Goal: Navigation & Orientation: Find specific page/section

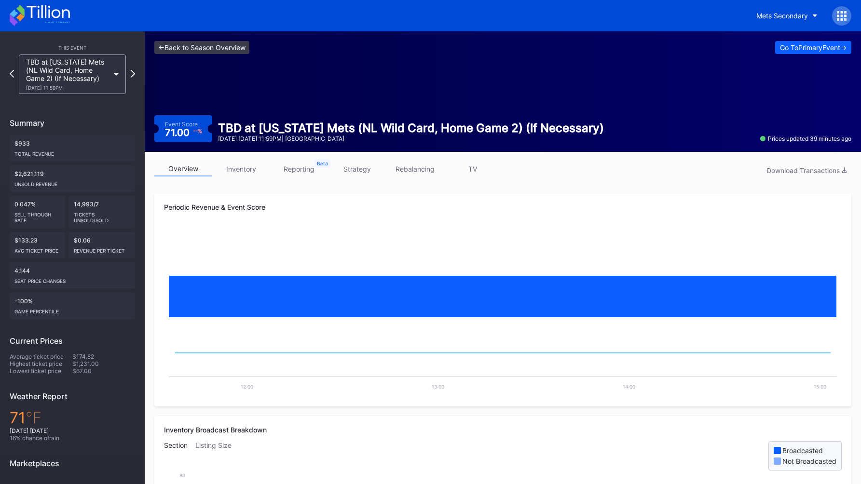
click at [169, 50] on link "<- Back to Season Overview" at bounding box center [201, 47] width 95 height 13
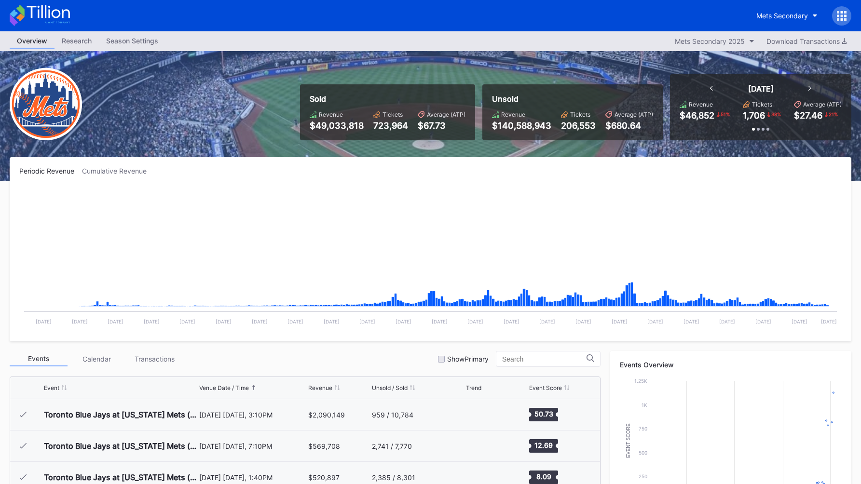
scroll to position [2414, 0]
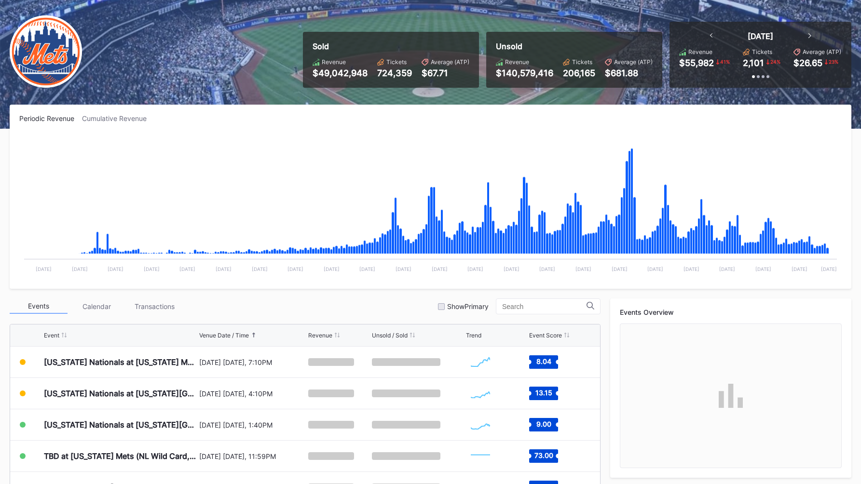
scroll to position [57, 0]
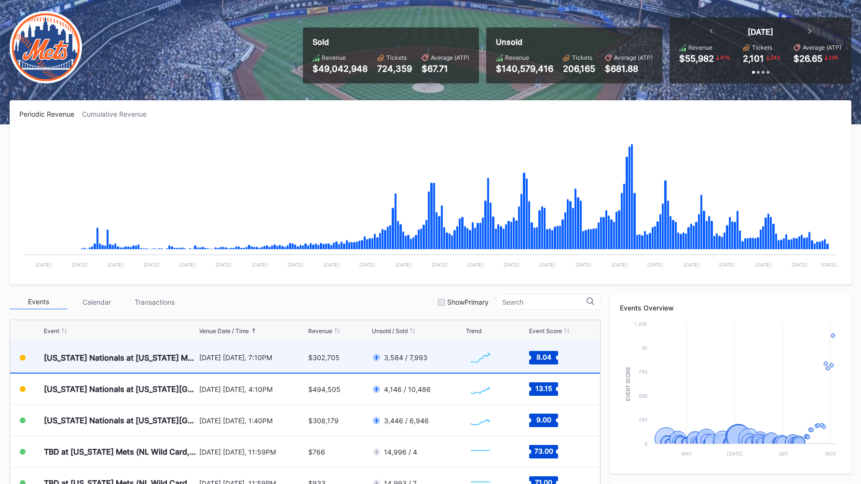
click at [240, 361] on div "[DATE] [DATE], 7:10PM" at bounding box center [252, 357] width 107 height 8
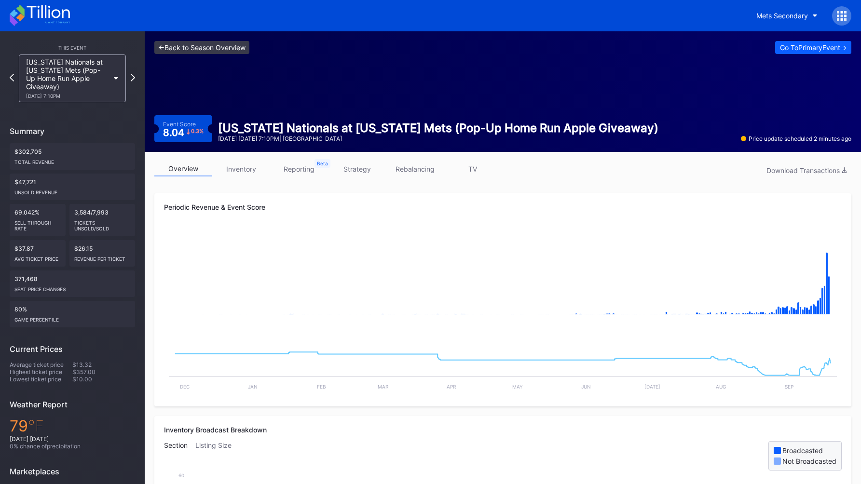
click at [198, 52] on link "<- Back to Season Overview" at bounding box center [201, 47] width 95 height 13
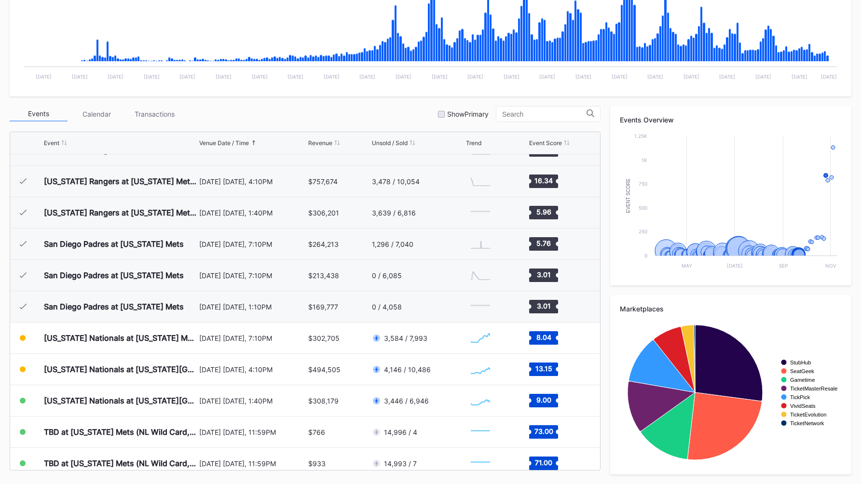
scroll to position [2225, 0]
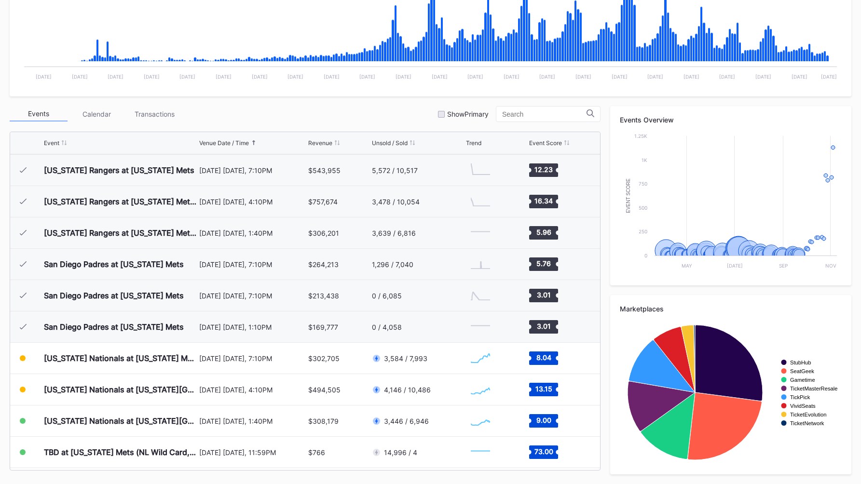
click at [342, 118] on div "Events Calendar Transactions Show Primary" at bounding box center [305, 114] width 591 height 16
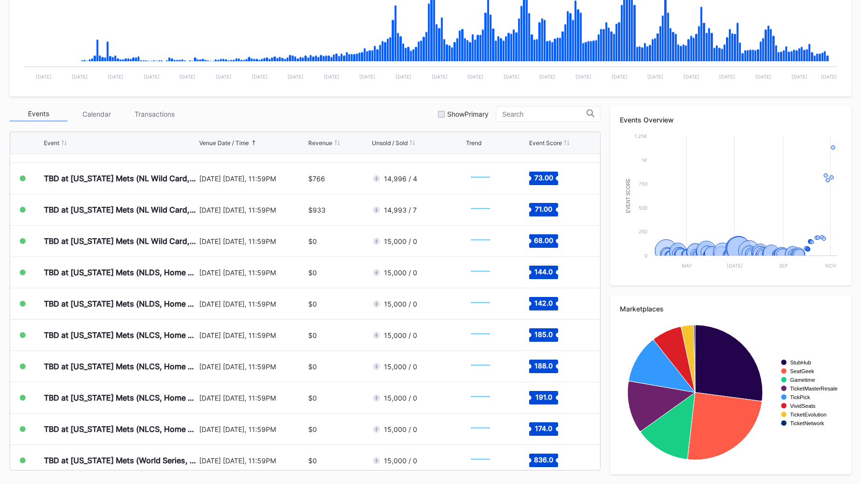
scroll to position [2599, 0]
